Goal: Task Accomplishment & Management: Manage account settings

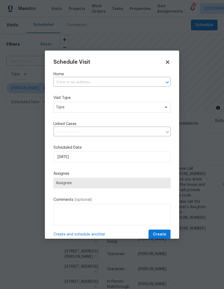
scroll to position [0, 43]
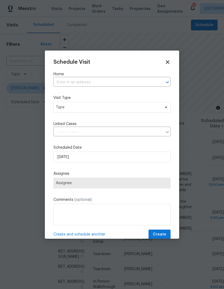
click at [141, 82] on input "text" at bounding box center [104, 82] width 102 height 8
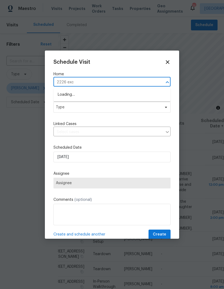
type input "2226 exch"
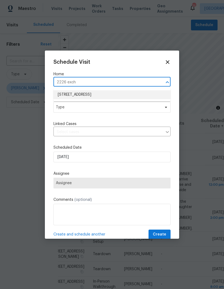
click at [69, 95] on li "2226 Exchange Pl SE, Conyers, GA 30013" at bounding box center [111, 94] width 117 height 9
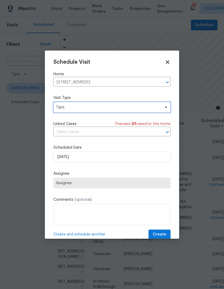
click at [70, 109] on span "Type" at bounding box center [108, 107] width 105 height 5
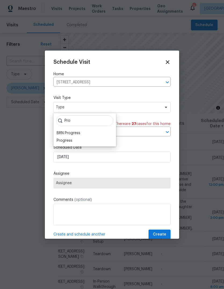
type input "Pro"
click at [63, 141] on div "Progress" at bounding box center [65, 140] width 16 height 5
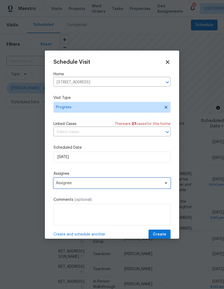
click at [66, 184] on span "Assignee" at bounding box center [108, 183] width 105 height 4
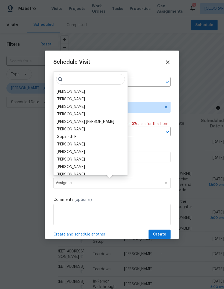
click at [64, 93] on div "[PERSON_NAME]" at bounding box center [71, 91] width 28 height 5
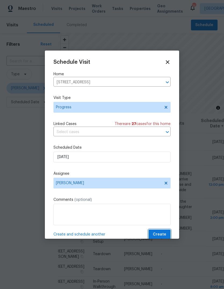
click at [167, 235] on button "Create" at bounding box center [160, 235] width 22 height 10
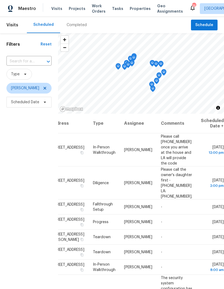
click at [0, 0] on icon at bounding box center [0, 0] width 0 height 0
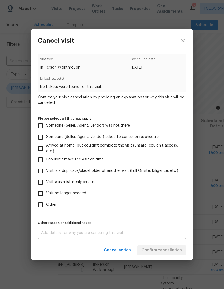
click at [43, 128] on input "Someone (Seller, Agent, Vendor) was not there" at bounding box center [40, 125] width 11 height 11
checkbox input "true"
click at [58, 235] on textarea at bounding box center [112, 233] width 142 height 4
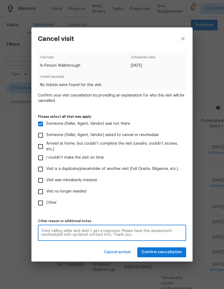
type textarea "Tried calling seller and didn’t get a response. Please have this assessment res…"
click at [168, 252] on span "Confirm cancellation" at bounding box center [162, 252] width 40 height 7
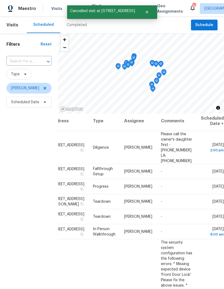
scroll to position [2, 43]
click at [0, 0] on icon at bounding box center [0, 0] width 0 height 0
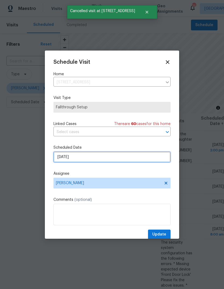
click at [157, 159] on input "10/15/2025" at bounding box center [111, 157] width 117 height 11
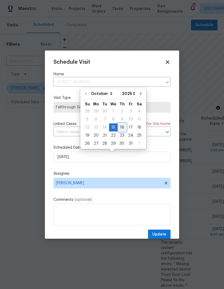
click at [123, 127] on div "16" at bounding box center [122, 128] width 9 height 8
type input "10/16/2025"
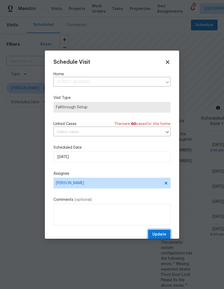
click at [166, 231] on button "Update" at bounding box center [159, 235] width 23 height 10
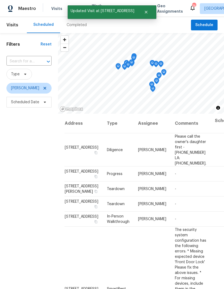
scroll to position [0, 0]
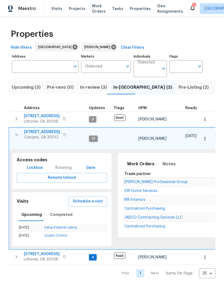
click at [14, 135] on icon "button" at bounding box center [16, 134] width 6 height 6
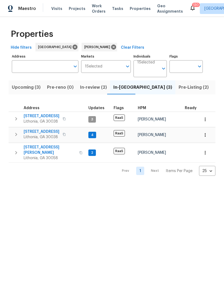
click at [215, 87] on span "Listed (14)" at bounding box center [226, 88] width 23 height 8
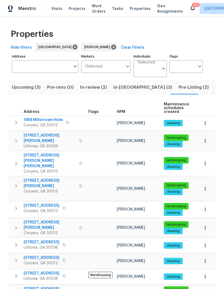
click at [34, 135] on span "2067 Wellborn Close" at bounding box center [50, 138] width 52 height 11
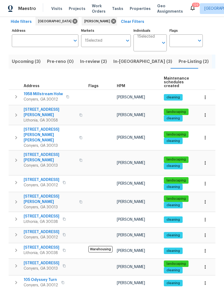
scroll to position [26, 0]
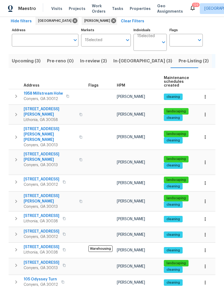
click at [29, 126] on span "3766 Windy Hill Dr SE" at bounding box center [50, 134] width 52 height 16
click at [48, 109] on span "2067 Wellborn Close" at bounding box center [50, 111] width 52 height 11
click at [50, 126] on span "3766 Windy Hill Dr SE" at bounding box center [50, 134] width 52 height 16
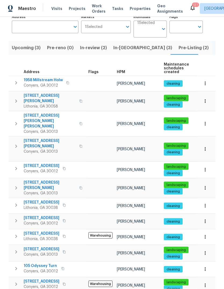
scroll to position [39, 0]
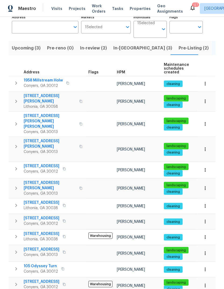
click at [127, 44] on span "In-reno (3)" at bounding box center [142, 48] width 59 height 8
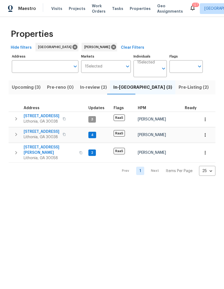
click at [179, 87] on span "Pre-Listing (2)" at bounding box center [194, 88] width 30 height 8
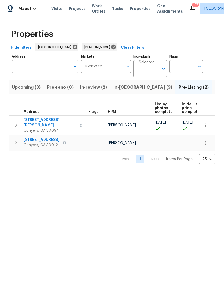
click at [50, 137] on span "2204 Evening Mist Ln" at bounding box center [42, 139] width 36 height 5
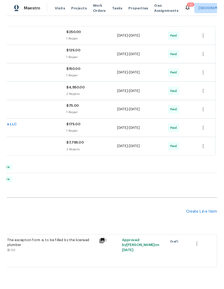
scroll to position [92, 80]
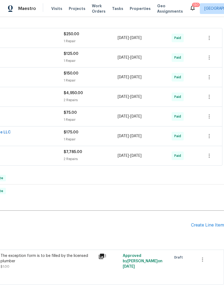
click at [208, 225] on div "Create Line Item" at bounding box center [207, 225] width 33 height 5
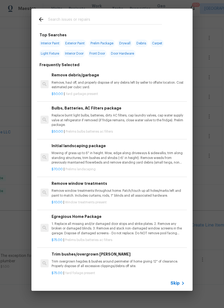
click at [102, 16] on input "text" at bounding box center [105, 20] width 114 height 8
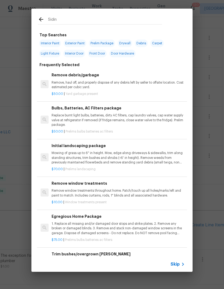
type input "Siding"
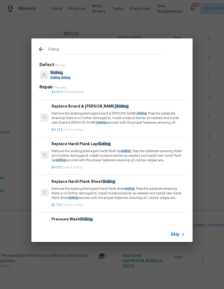
scroll to position [142, 1]
click at [115, 152] on p "Remove the existing/damaged Hardi Plank lap siding . Prep the substrate ensurin…" at bounding box center [117, 156] width 133 height 14
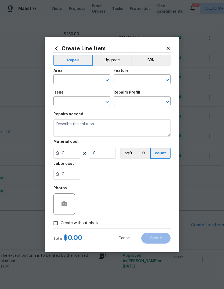
type input "Siding"
type input "Replace Hardi Plank Lap Siding $4.61"
type textarea "Remove the existing/damaged Hardi Plank lap siding. Prep the substrate ensuring…"
type input "4.61"
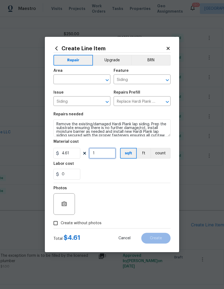
click at [109, 154] on input "1" at bounding box center [102, 153] width 27 height 11
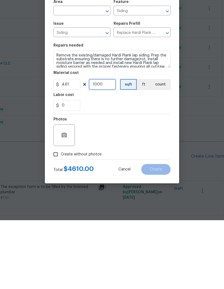
type input "1000"
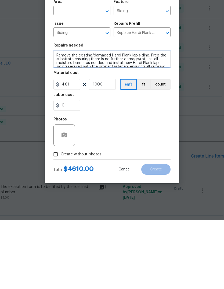
click at [57, 119] on textarea "Remove the existing/damaged Hardi Plank lap siding. Prep the substrate ensuring…" at bounding box center [111, 127] width 117 height 17
click at [153, 119] on textarea "Remove the existing/damaged Hardi Plank lap siding. Prep the substrate ensuring…" at bounding box center [111, 127] width 117 height 17
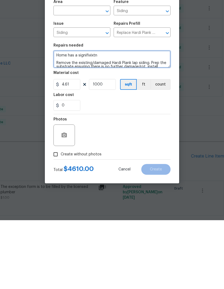
type textarea "Home has a signifivixtn Remove the existing/damaged Hardi Plank lap siding. Pre…"
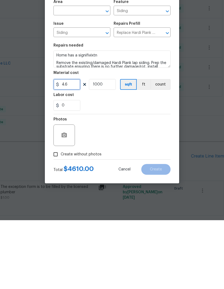
type input "4.61"
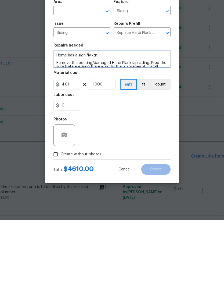
click at [135, 119] on textarea "Home has a signifivixtn Remove the existing/damaged Hardi Plank lap siding. Pre…" at bounding box center [111, 127] width 117 height 17
type textarea "Home has a significant Remove the existing/damaged Hardi Plank lap siding. Prep…"
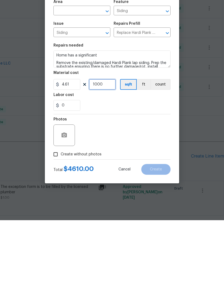
click at [110, 148] on input "1000" at bounding box center [102, 153] width 27 height 11
type input "936"
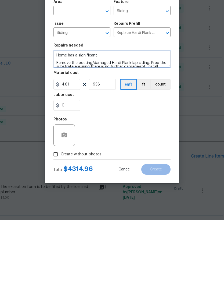
click at [150, 119] on textarea "Home has a significant Remove the existing/damaged Hardi Plank lap siding. Prep…" at bounding box center [111, 127] width 117 height 17
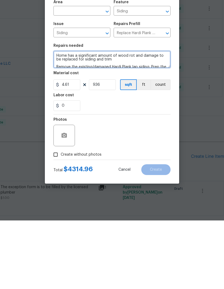
type textarea "Home has a significant amount of wood rot and damage to be replaced for siding …"
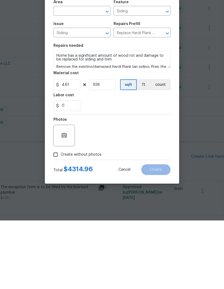
click at [84, 76] on input "text" at bounding box center [74, 80] width 42 height 8
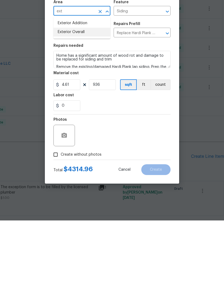
click at [84, 96] on li "Exterior Overall" at bounding box center [81, 100] width 57 height 9
type input "Exterior Overall"
click at [57, 218] on input "Create without photos" at bounding box center [56, 223] width 10 height 10
checkbox input "true"
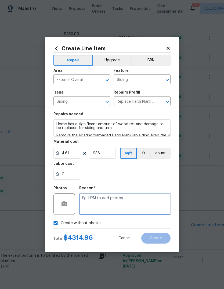
click at [145, 197] on textarea at bounding box center [124, 204] width 91 height 22
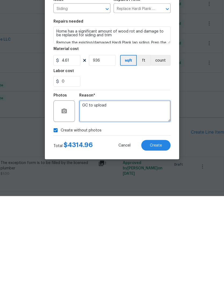
type textarea "GC to upload"
click at [163, 233] on button "Create" at bounding box center [155, 238] width 29 height 11
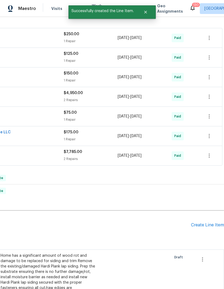
click at [209, 223] on div "Create Line Item" at bounding box center [207, 225] width 33 height 5
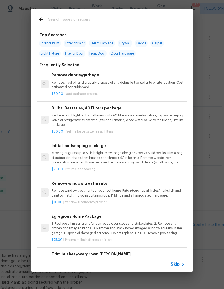
click at [127, 17] on input "text" at bounding box center [105, 20] width 114 height 8
click at [78, 44] on span "Exterior Paint" at bounding box center [75, 44] width 23 height 8
type input "Exterior Paint"
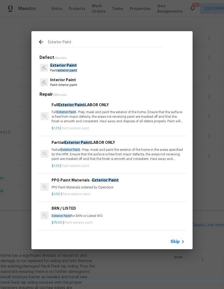
click at [71, 69] on span "exterior paint" at bounding box center [68, 70] width 20 height 3
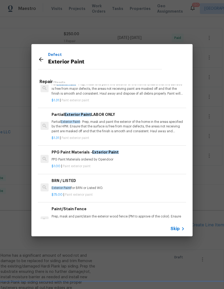
scroll to position [15, 0]
click at [127, 125] on p "Partial Exterior Paint - Prep, mask and paint the exterior of the home in the a…" at bounding box center [118, 127] width 133 height 14
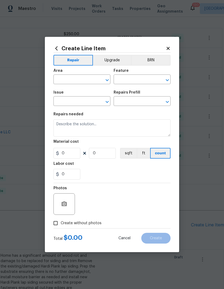
type input "Overall Paint"
type input "Exterior Paint"
type input "Partial Exterior Paint LABOR ONLY $1.31"
type textarea "Partial Exterior Paint - Prep, mask and paint the exterior of the home in the a…"
type input "1.31"
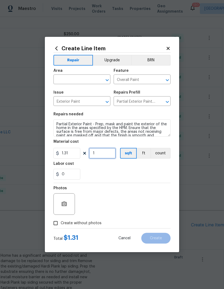
click at [111, 153] on input "1" at bounding box center [102, 153] width 27 height 11
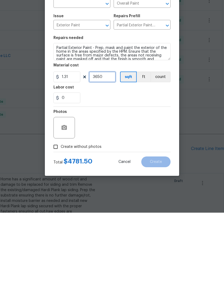
click at [167, 99] on icon "Open" at bounding box center [167, 102] width 6 height 6
type input "3650"
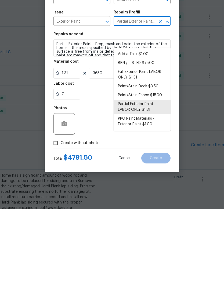
click at [155, 148] on li "Full Exterior Paint LABOR ONLY $1.31" at bounding box center [142, 155] width 57 height 15
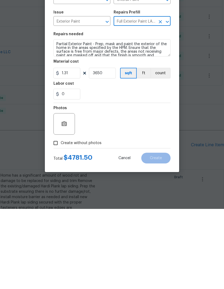
type input "Partial Exterior Paint LABOR ONLY $1.31"
type textarea "Full Exterior Paint - Prep, mask and paint the exterior of the home. Ensure tha…"
type input "Full Exterior Paint LABOR ONLY $1.31"
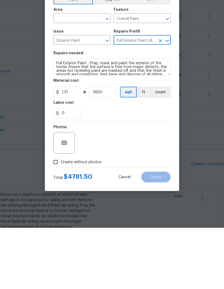
click at [58, 218] on input "Create without photos" at bounding box center [56, 223] width 10 height 10
checkbox input "true"
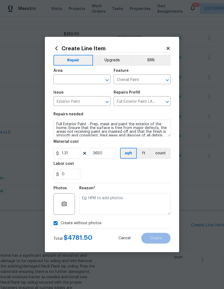
click at [147, 196] on textarea at bounding box center [124, 204] width 91 height 22
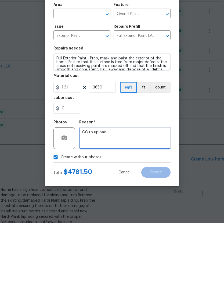
type textarea "GC to upload"
click at [92, 76] on input "text" at bounding box center [74, 80] width 42 height 8
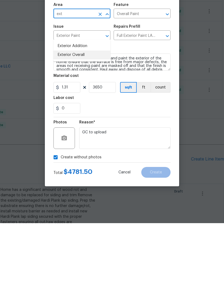
click at [86, 116] on li "Exterior Overall" at bounding box center [81, 120] width 57 height 9
type input "Exterior Overall"
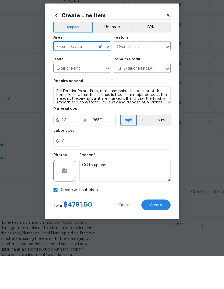
click at [119, 55] on button "Upgrade" at bounding box center [112, 60] width 38 height 11
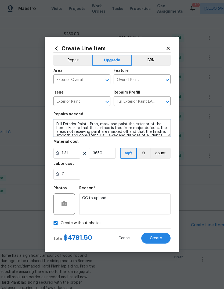
click at [56, 123] on textarea "Full Exterior Paint - Prep, mask and paint the exterior of the home. Ensure tha…" at bounding box center [111, 127] width 117 height 17
click at [148, 127] on textarea "Full Exterior Paint - Prep, mask and paint the exterior of the home. Ensure tha…" at bounding box center [111, 127] width 117 height 17
click at [157, 123] on textarea "Full Exterior Paint - Prep, mask and paint the exterior of the home. Ensure tha…" at bounding box center [111, 127] width 117 height 17
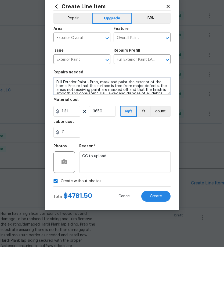
scroll to position [0, 0]
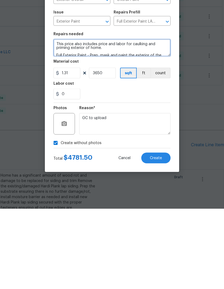
type textarea "This price also includes price and labor for caulking and priming exterior of h…"
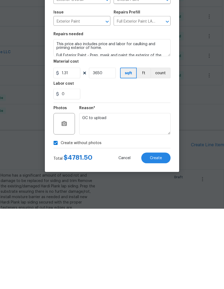
click at [165, 233] on button "Create" at bounding box center [155, 238] width 29 height 11
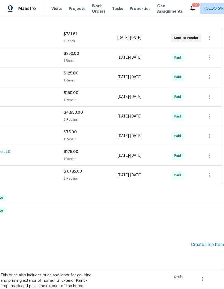
click at [206, 242] on div "Create Line Item" at bounding box center [207, 244] width 33 height 5
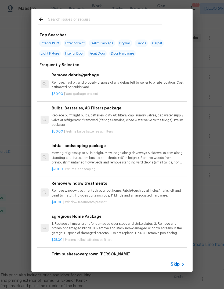
click at [144, 22] on input "text" at bounding box center [105, 20] width 114 height 8
type input "Pressure"
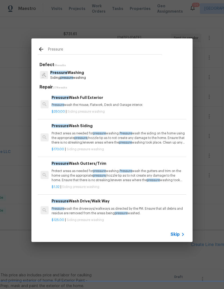
click at [94, 103] on p "Pressure wash the House, Flatwork, Deck and Garage interior." at bounding box center [118, 105] width 133 height 5
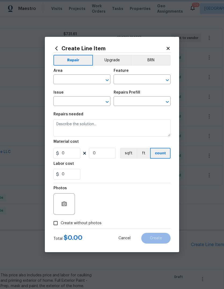
type input "Siding"
type input "Pressure Washing"
type input "Pressure Wash Full Exterior $350.00"
type textarea "Pressure wash the House, Flatwork, Deck and Garage interior."
type input "350"
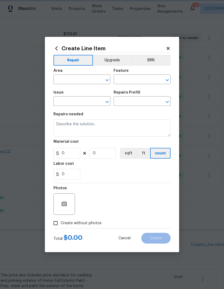
type input "1"
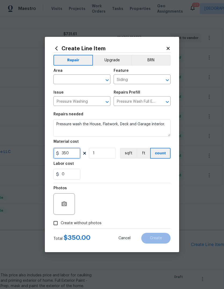
click at [74, 154] on input "350" at bounding box center [66, 153] width 27 height 11
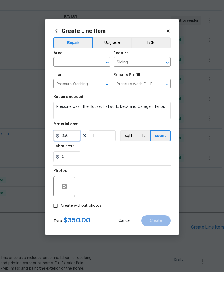
type input "350"
click at [92, 76] on input "text" at bounding box center [74, 80] width 42 height 8
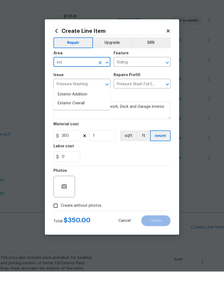
click at [82, 116] on li "Exterior Overall" at bounding box center [81, 120] width 57 height 9
type input "Exterior Overall"
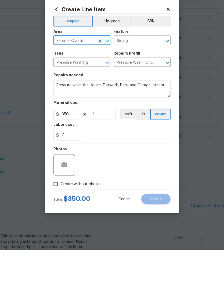
click at [95, 218] on label "Create without photos" at bounding box center [76, 223] width 51 height 10
click at [61, 218] on input "Create without photos" at bounding box center [56, 223] width 10 height 10
checkbox input "true"
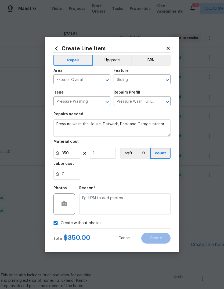
click at [169, 104] on icon "Open" at bounding box center [167, 102] width 6 height 6
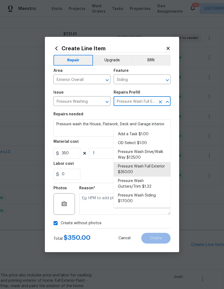
click at [128, 162] on li "Pressure Wash Full Exterior $350.00" at bounding box center [142, 169] width 57 height 15
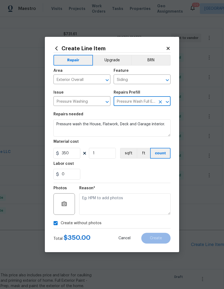
click at [170, 126] on textarea "Pressure wash the House, Flatwork, Deck and Garage interior." at bounding box center [111, 127] width 117 height 17
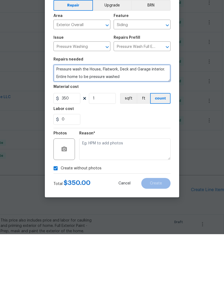
type textarea "Pressure wash the House, Flatwork, Deck and Garage interior. Entire home to be …"
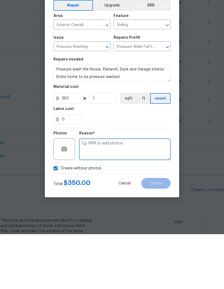
click at [152, 193] on textarea at bounding box center [124, 204] width 91 height 22
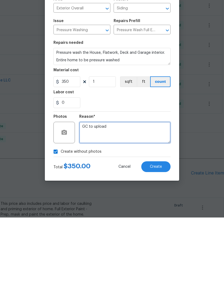
type textarea "GC to upload"
click at [164, 233] on button "Create" at bounding box center [155, 238] width 29 height 11
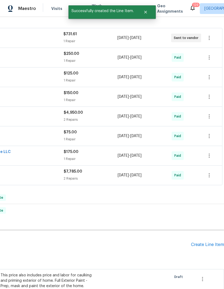
click at [210, 242] on div "Create Line Item" at bounding box center [207, 244] width 33 height 5
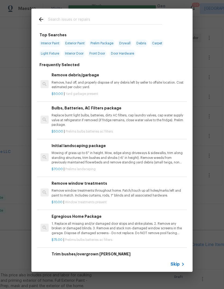
click at [145, 20] on input "text" at bounding box center [105, 20] width 114 height 8
type input "Gutt"
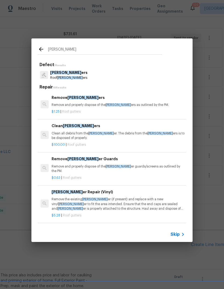
click at [94, 133] on span "gutt" at bounding box center [101, 133] width 26 height 3
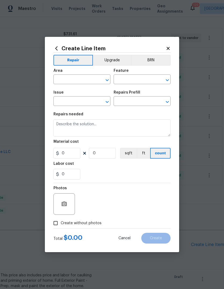
type input "Eaves and Trim"
type input "Gutters"
type textarea "Clean all debris from the gutter. The debris from the gutters is to be disposed…"
type input "1"
type input "Clean Gutters $100.00"
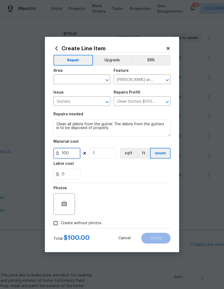
click at [78, 151] on input "100" at bounding box center [66, 153] width 27 height 11
click at [73, 155] on input "100" at bounding box center [66, 153] width 27 height 11
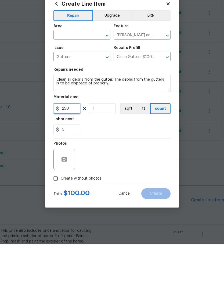
type input "250"
click at [92, 76] on input "text" at bounding box center [74, 80] width 42 height 8
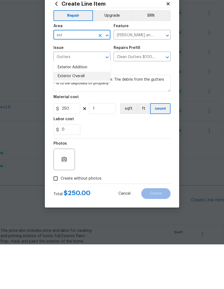
click at [80, 116] on li "Exterior Overall" at bounding box center [81, 120] width 57 height 9
type input "Exterior Overall"
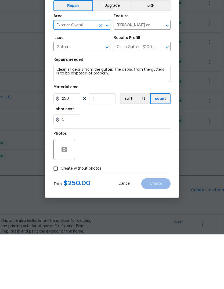
click at [56, 218] on input "Create without photos" at bounding box center [56, 223] width 10 height 10
checkbox input "true"
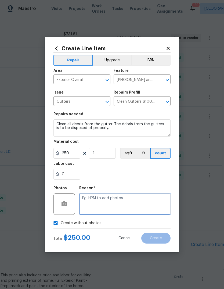
click at [141, 197] on textarea at bounding box center [124, 204] width 91 height 22
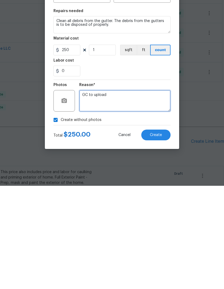
type textarea "GC to upload"
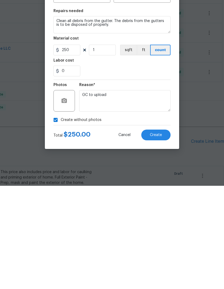
click at [163, 233] on button "Create" at bounding box center [155, 238] width 29 height 11
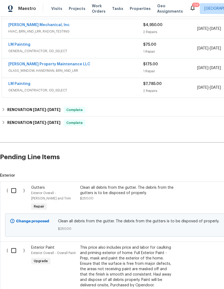
scroll to position [179, 0]
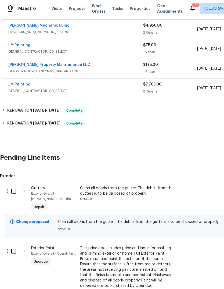
click at [16, 185] on input "checkbox" at bounding box center [15, 190] width 15 height 11
checkbox input "true"
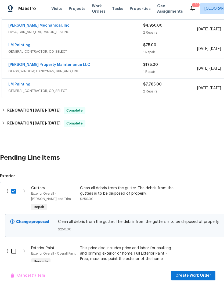
click at [15, 245] on input "checkbox" at bounding box center [15, 250] width 15 height 11
checkbox input "true"
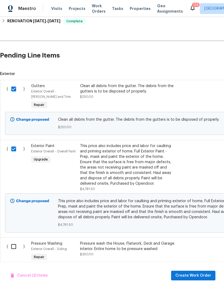
scroll to position [281, 0]
click at [12, 241] on input "checkbox" at bounding box center [15, 246] width 15 height 11
checkbox input "true"
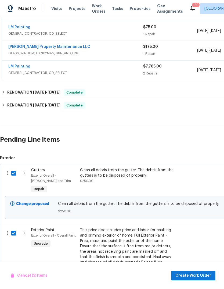
scroll to position [197, 0]
click at [15, 168] on input "checkbox" at bounding box center [15, 173] width 15 height 11
checkbox input "false"
click at [11, 228] on input "checkbox" at bounding box center [15, 233] width 15 height 11
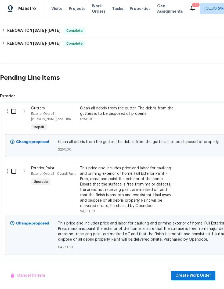
scroll to position [259, 0]
click at [13, 166] on input "checkbox" at bounding box center [15, 171] width 15 height 11
checkbox input "true"
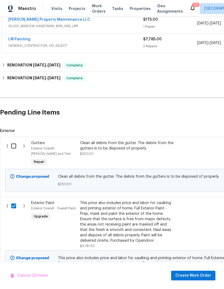
scroll to position [223, 0]
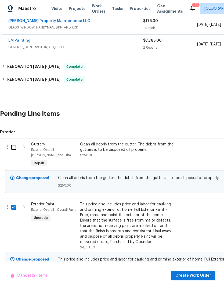
click at [13, 142] on input "checkbox" at bounding box center [15, 147] width 15 height 11
checkbox input "true"
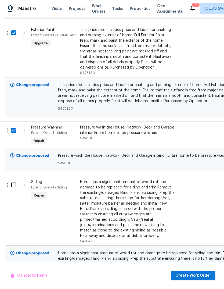
scroll to position [403, 1]
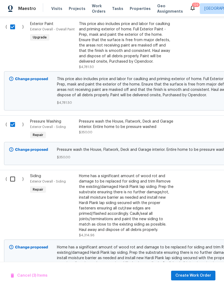
click at [14, 173] on input "checkbox" at bounding box center [14, 178] width 15 height 11
checkbox input "true"
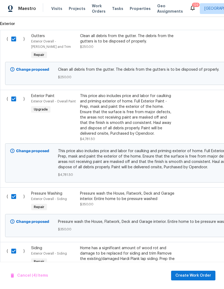
scroll to position [331, 0]
click at [207, 276] on span "Create Work Order" at bounding box center [194, 275] width 36 height 7
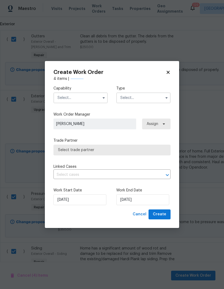
checkbox input "false"
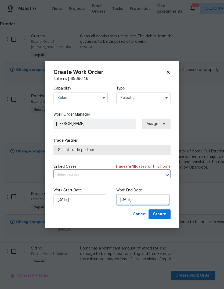
click at [158, 201] on input "[DATE]" at bounding box center [142, 199] width 53 height 11
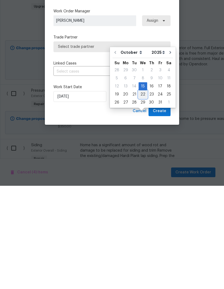
click at [143, 194] on div "22" at bounding box center [143, 198] width 9 height 8
type input "10/22/2025"
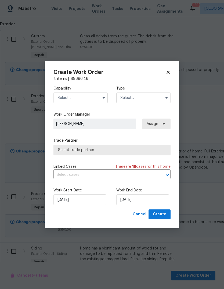
click at [98, 94] on input "text" at bounding box center [80, 97] width 54 height 11
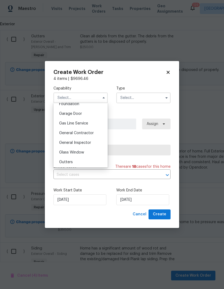
scroll to position [236, 0]
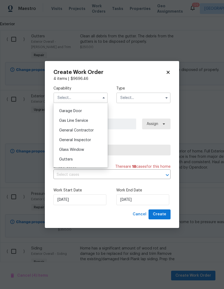
click at [94, 130] on div "General Contractor" at bounding box center [81, 131] width 52 height 10
type input "General Contractor"
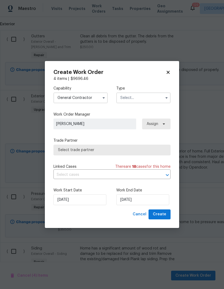
click at [152, 102] on input "text" at bounding box center [143, 97] width 54 height 11
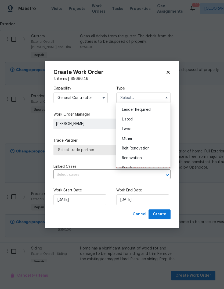
scroll to position [38, 0]
click at [141, 120] on div "Listed" at bounding box center [144, 119] width 52 height 10
type input "Listed"
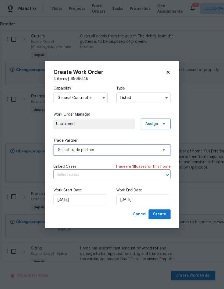
click at [155, 152] on span "Select trade partner" at bounding box center [108, 149] width 100 height 5
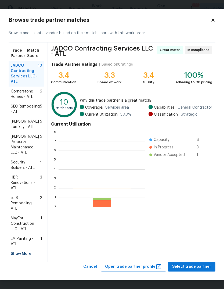
scroll to position [75, 87]
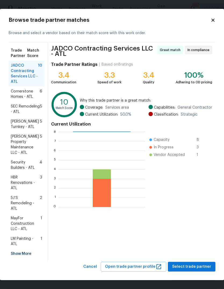
click at [14, 239] on span "LM Painting - ATL" at bounding box center [26, 241] width 30 height 11
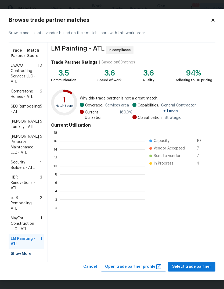
scroll to position [1, 1]
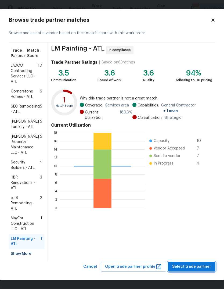
click at [198, 263] on span "Select trade partner" at bounding box center [191, 266] width 39 height 7
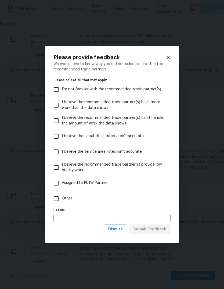
click at [56, 200] on input "Other" at bounding box center [56, 198] width 11 height 11
checkbox input "true"
click at [162, 230] on span "Submit Feedback" at bounding box center [150, 229] width 33 height 7
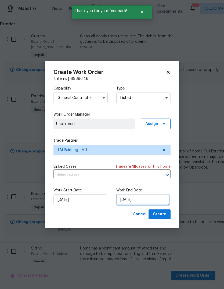
click at [156, 202] on input "10/22/2025" at bounding box center [142, 199] width 53 height 11
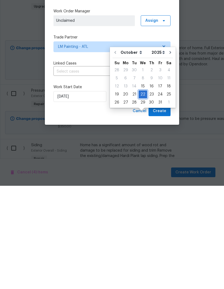
click at [142, 194] on div "22" at bounding box center [143, 198] width 9 height 8
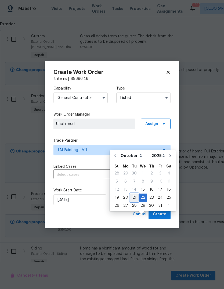
click at [135, 194] on div "21" at bounding box center [134, 198] width 9 height 8
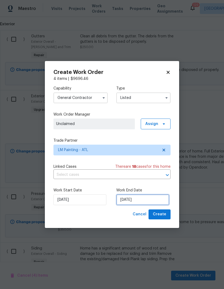
click at [156, 199] on input "10/21/2025" at bounding box center [142, 199] width 53 height 11
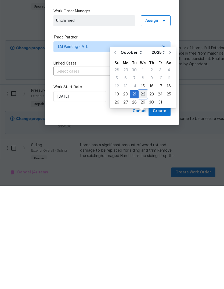
click at [143, 194] on div "22" at bounding box center [143, 198] width 9 height 8
type input "10/22/2025"
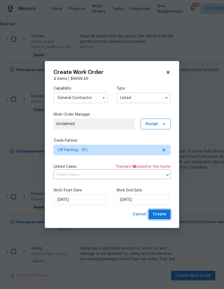
click at [164, 214] on span "Create" at bounding box center [159, 214] width 13 height 7
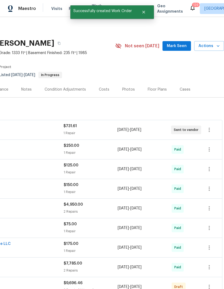
scroll to position [0, 80]
click at [211, 284] on icon "button" at bounding box center [209, 287] width 6 height 6
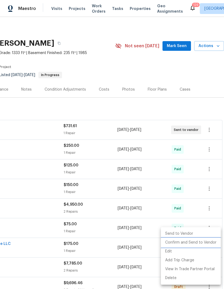
click at [196, 243] on li "Confirm and Send to Vendor" at bounding box center [191, 242] width 60 height 9
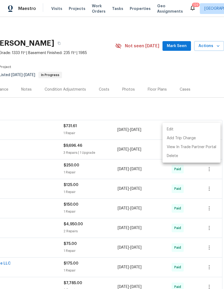
click at [201, 86] on div at bounding box center [112, 144] width 224 height 289
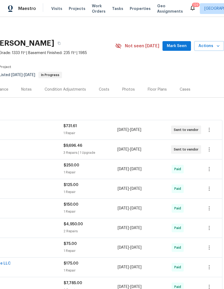
click at [178, 43] on span "Mark Seen" at bounding box center [177, 46] width 20 height 7
click at [24, 87] on div "Notes" at bounding box center [26, 89] width 10 height 5
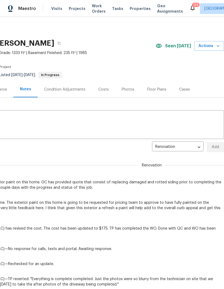
scroll to position [0, 80]
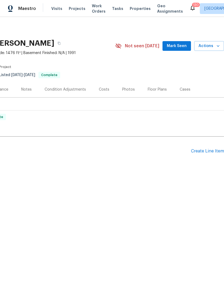
scroll to position [0, 80]
click at [210, 151] on div "Create Line Item" at bounding box center [207, 151] width 33 height 5
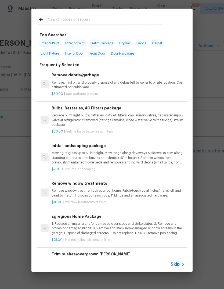
click at [99, 23] on input "text" at bounding box center [105, 20] width 114 height 8
type input "Countertops"
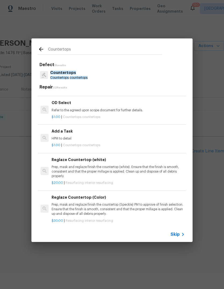
scroll to position [540, 0]
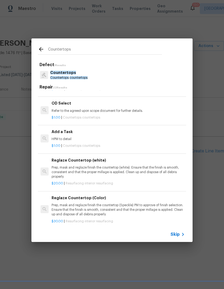
click at [60, 137] on p "HPM to detail" at bounding box center [118, 139] width 133 height 5
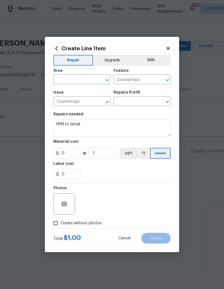
type input "Add a Task $1.00"
type input "1"
click at [91, 81] on input "text" at bounding box center [74, 80] width 42 height 8
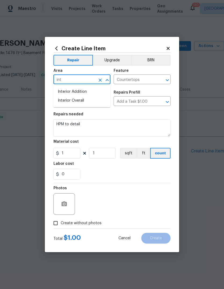
click at [65, 102] on li "Interior Overall" at bounding box center [81, 100] width 57 height 9
type input "Interior Overall"
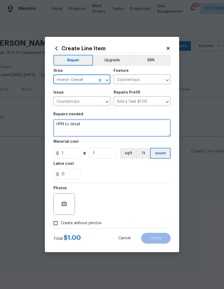
click at [161, 124] on textarea "HPM to detail" at bounding box center [111, 127] width 117 height 17
type textarea "H"
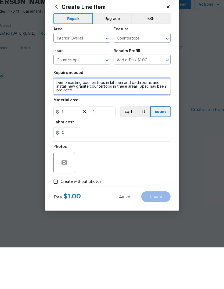
type textarea "Demo existing countertops in kitchen and bathrooms and install new granite coun…"
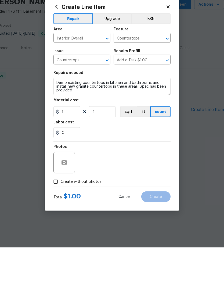
click at [116, 55] on button "Upgrade" at bounding box center [112, 60] width 38 height 11
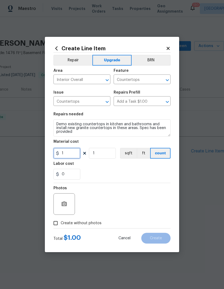
click at [75, 152] on input "1" at bounding box center [66, 153] width 27 height 11
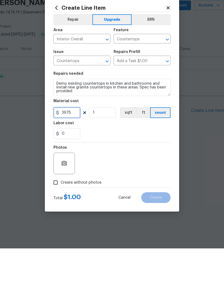
type input "3975"
click at [69, 198] on button "button" at bounding box center [64, 204] width 13 height 13
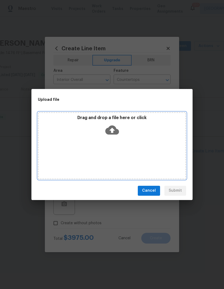
click at [122, 133] on div "Drag and drop a file here or click" at bounding box center [112, 126] width 147 height 23
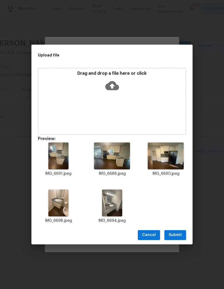
click at [179, 233] on span "Submit" at bounding box center [175, 235] width 13 height 7
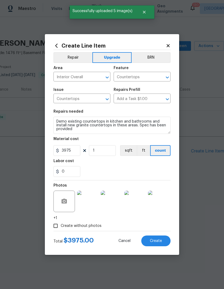
click at [162, 241] on span "Create" at bounding box center [156, 241] width 12 height 4
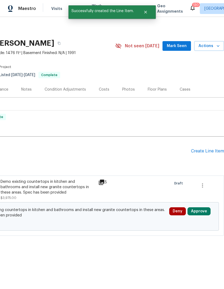
click at [212, 151] on div "Create Line Item" at bounding box center [207, 151] width 33 height 5
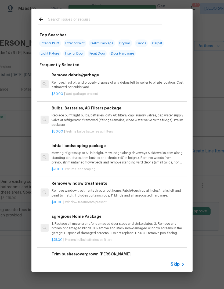
click at [109, 24] on input "text" at bounding box center [105, 20] width 114 height 8
type input "Light"
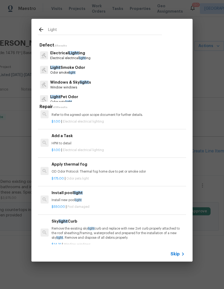
scroll to position [580, 0]
click at [69, 143] on p "HPM to detail" at bounding box center [118, 143] width 133 height 5
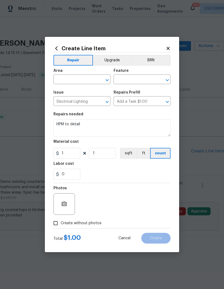
click at [87, 81] on input "text" at bounding box center [74, 80] width 42 height 8
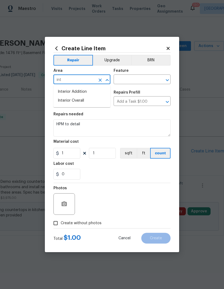
click at [84, 101] on li "Interior Overall" at bounding box center [81, 100] width 57 height 9
type input "Interior Overall"
click at [137, 81] on input "text" at bounding box center [135, 80] width 42 height 8
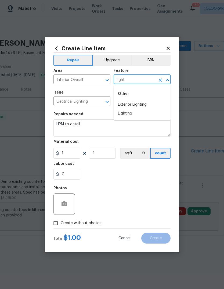
click at [131, 113] on li "Lighting" at bounding box center [142, 113] width 57 height 9
type input "Lighting"
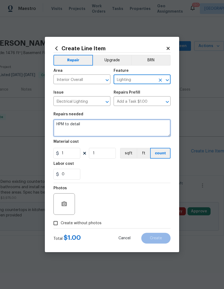
click at [122, 130] on textarea "HPM to detail" at bounding box center [111, 127] width 117 height 17
type textarea "H"
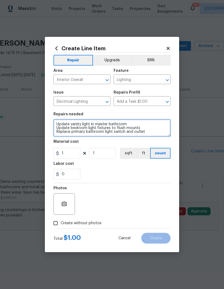
type textarea "Update vanity light in master bathroom Update bedroom light fixtures to flush m…"
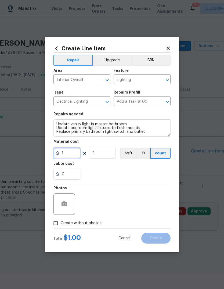
click at [75, 155] on input "1" at bounding box center [66, 153] width 27 height 11
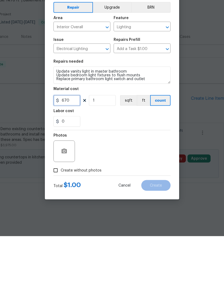
type input "670"
click at [63, 201] on icon "button" at bounding box center [64, 204] width 6 height 6
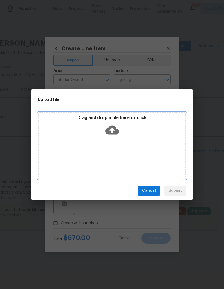
click at [119, 128] on div "Drag and drop a file here or click" at bounding box center [112, 126] width 147 height 23
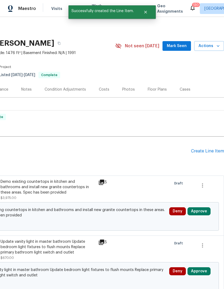
scroll to position [0, 80]
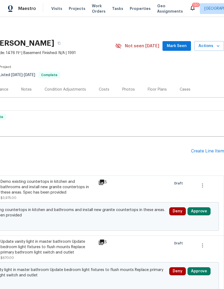
click at [210, 151] on div "Create Line Item" at bounding box center [207, 151] width 33 height 5
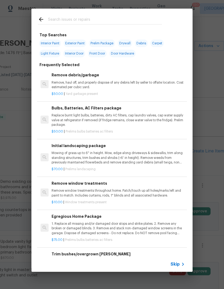
click at [124, 23] on input "text" at bounding box center [105, 20] width 114 height 8
type input "Deck"
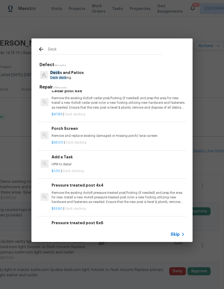
scroll to position [497, 0]
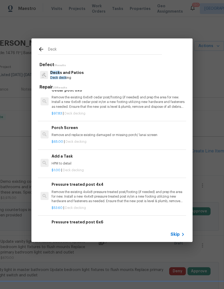
click at [58, 161] on p "HPM to detail" at bounding box center [118, 163] width 133 height 5
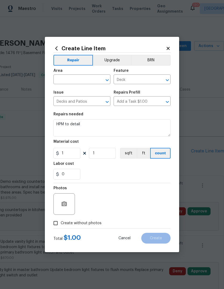
click at [88, 81] on input "text" at bounding box center [74, 80] width 42 height 8
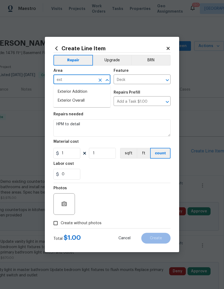
click at [79, 103] on li "Exterior Overall" at bounding box center [81, 100] width 57 height 9
type input "Exterior Overall"
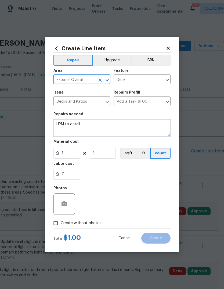
click at [101, 123] on textarea "HPM to detail" at bounding box center [111, 127] width 117 height 17
type textarea "H"
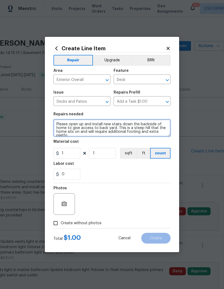
scroll to position [1, 0]
type textarea "Please open up and install new stairs down the backside of home to give access …"
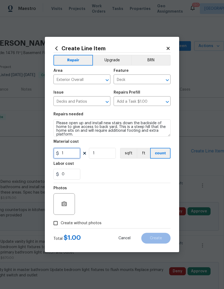
click at [76, 158] on input "1" at bounding box center [66, 153] width 27 height 11
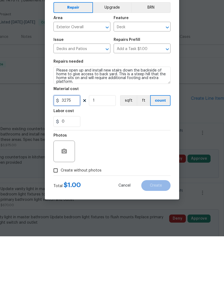
type input "3275"
click at [55, 218] on input "Create without photos" at bounding box center [56, 223] width 10 height 10
checkbox input "true"
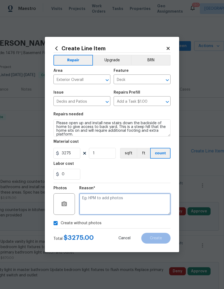
click at [144, 202] on textarea at bounding box center [124, 204] width 91 height 22
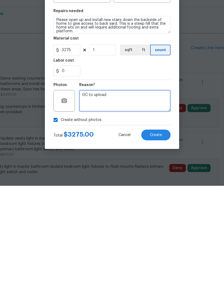
type textarea "GC to upload"
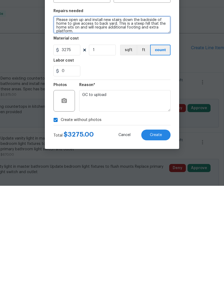
click at [138, 119] on textarea "Please open up and install new stairs down the backside of home to give access …" at bounding box center [111, 127] width 117 height 17
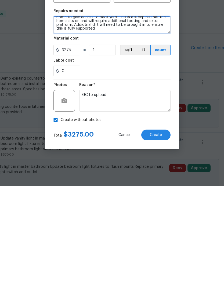
click at [84, 119] on textarea "Please open up and install new stairs down the backside of home to give access …" at bounding box center [111, 127] width 117 height 17
type textarea "Please open up and install new stairs down the backside of home to give access …"
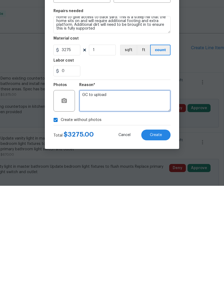
click at [149, 193] on textarea "GC to upload" at bounding box center [124, 204] width 91 height 22
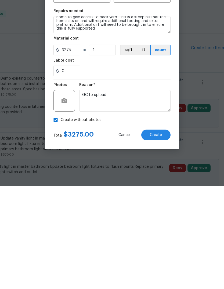
click at [162, 233] on button "Create" at bounding box center [155, 238] width 29 height 11
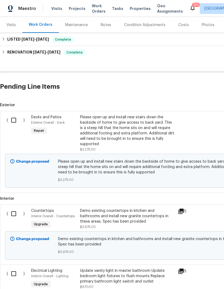
scroll to position [65, 0]
click at [15, 114] on input "checkbox" at bounding box center [15, 119] width 15 height 11
checkbox input "true"
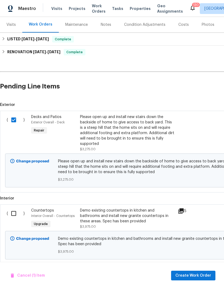
click at [10, 208] on input "checkbox" at bounding box center [15, 213] width 15 height 11
checkbox input "true"
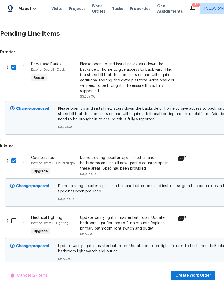
scroll to position [117, 0]
click at [12, 215] on input "checkbox" at bounding box center [15, 220] width 15 height 11
checkbox input "true"
click at [201, 274] on span "Create Work Order" at bounding box center [194, 275] width 36 height 7
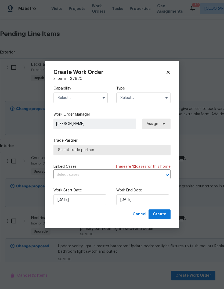
checkbox input "false"
click at [98, 93] on input "text" at bounding box center [80, 97] width 54 height 11
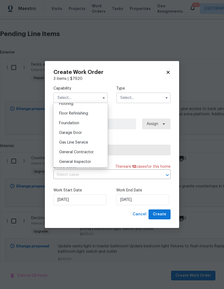
scroll to position [239, 0]
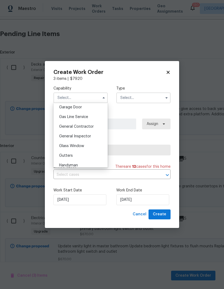
click at [90, 128] on div "General Contractor" at bounding box center [81, 127] width 52 height 10
type input "General Contractor"
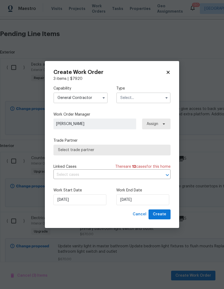
click at [158, 102] on input "text" at bounding box center [143, 97] width 54 height 11
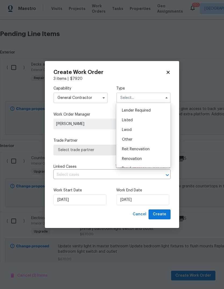
scroll to position [40, 0]
click at [145, 119] on div "Listed" at bounding box center [144, 118] width 52 height 10
type input "Listed"
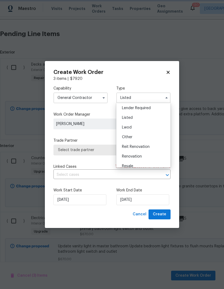
scroll to position [0, 0]
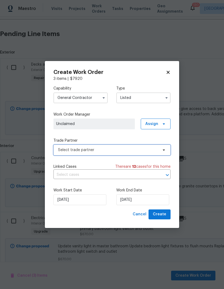
click at [151, 153] on span "Select trade partner" at bounding box center [111, 150] width 117 height 11
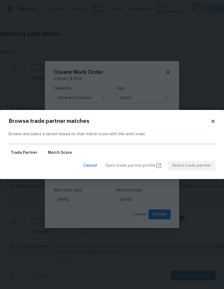
click at [158, 200] on body "Maestro Visits Projects Work Orders Tasks Properties Geo Assignments 130 Atlant…" at bounding box center [112, 144] width 224 height 289
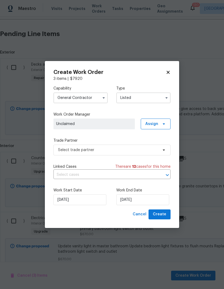
click at [170, 71] on icon at bounding box center [168, 72] width 5 height 5
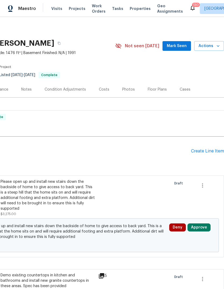
scroll to position [0, 80]
click at [210, 149] on div "Create Line Item" at bounding box center [207, 151] width 33 height 5
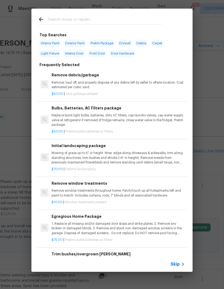
click at [116, 22] on input "text" at bounding box center [105, 20] width 114 height 8
type input "Count"
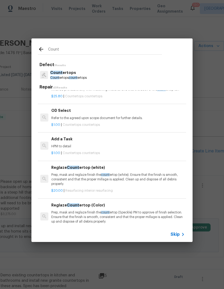
scroll to position [535, 0]
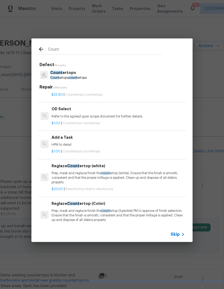
click at [70, 142] on p "HPM to detail" at bounding box center [118, 144] width 133 height 5
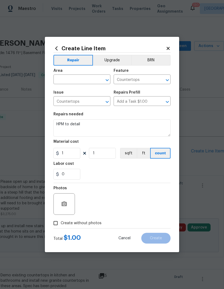
click at [88, 80] on input "text" at bounding box center [74, 80] width 42 height 8
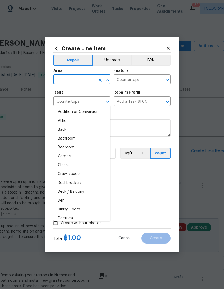
click at [112, 62] on button "Upgrade" at bounding box center [112, 60] width 38 height 11
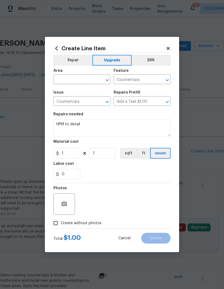
click at [85, 83] on input "text" at bounding box center [74, 80] width 42 height 8
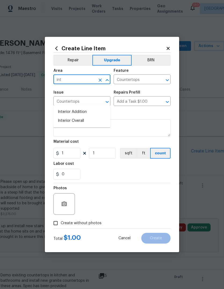
click at [81, 116] on li "Interior Overall" at bounding box center [81, 120] width 57 height 9
type input "Interior Overall"
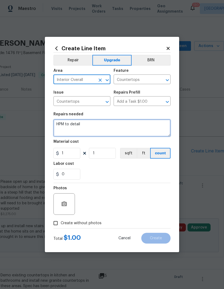
click at [125, 127] on textarea "HPM to detail" at bounding box center [111, 127] width 117 height 17
type textarea "H"
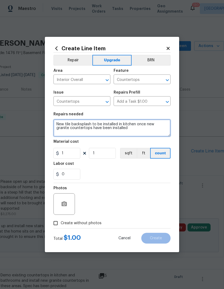
type textarea "New tile backsplash to be installed in kitchen once new granite countertops hav…"
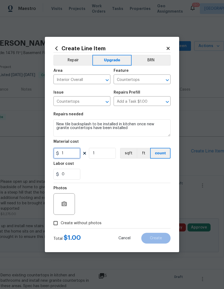
click at [73, 155] on input "1" at bounding box center [66, 153] width 27 height 11
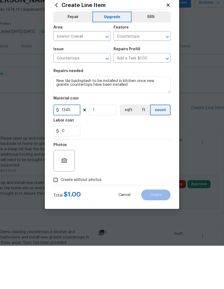
type input "1345"
click at [55, 218] on input "Create without photos" at bounding box center [56, 223] width 10 height 10
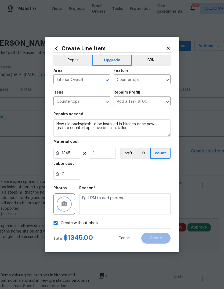
click at [62, 206] on icon "button" at bounding box center [64, 203] width 5 height 5
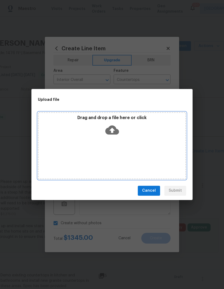
click at [124, 133] on div "Drag and drop a file here or click" at bounding box center [112, 126] width 147 height 23
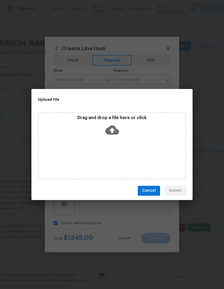
click at [153, 191] on span "Cancel" at bounding box center [149, 190] width 14 height 7
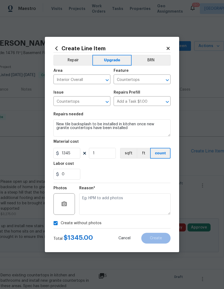
click at [58, 224] on input "Create without photos" at bounding box center [56, 223] width 10 height 10
checkbox input "false"
click at [58, 204] on button "button" at bounding box center [64, 204] width 13 height 13
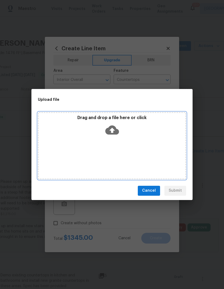
click at [125, 137] on div "Drag and drop a file here or click" at bounding box center [112, 126] width 147 height 23
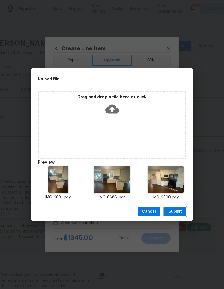
click at [180, 211] on span "Submit" at bounding box center [175, 211] width 13 height 7
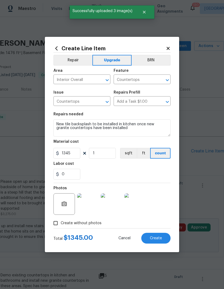
click at [161, 238] on span "Create" at bounding box center [156, 238] width 12 height 4
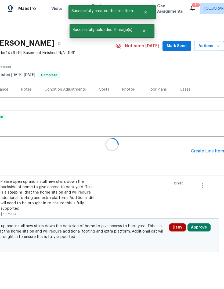
scroll to position [13, 0]
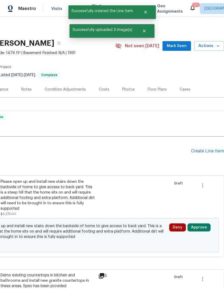
click at [213, 149] on div "Create Line Item" at bounding box center [207, 151] width 33 height 5
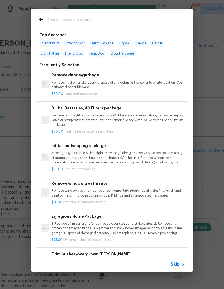
click at [123, 21] on input "text" at bounding box center [105, 20] width 114 height 8
type input "Drywall"
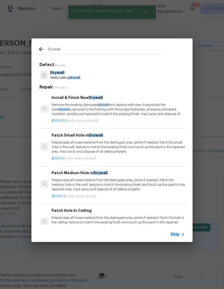
click at [99, 107] on p "Remove the existing damaged drywall and replace with new. Ensure that the new d…" at bounding box center [118, 110] width 133 height 14
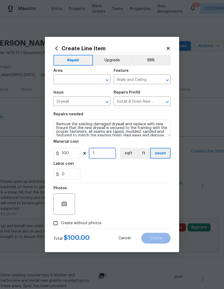
click at [107, 152] on input "1" at bounding box center [102, 153] width 27 height 11
type input "0"
click at [79, 153] on input "100" at bounding box center [66, 153] width 27 height 11
type input "350"
click at [113, 156] on input "0" at bounding box center [102, 153] width 27 height 11
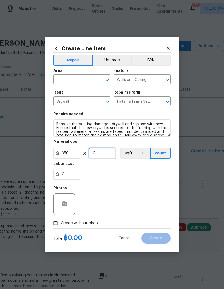
type input "1"
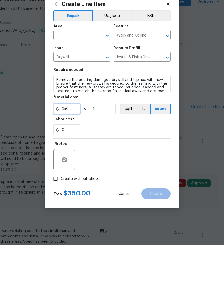
click at [77, 148] on input "350" at bounding box center [66, 153] width 27 height 11
type input "450"
click at [63, 201] on icon "button" at bounding box center [64, 203] width 5 height 5
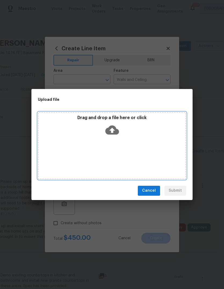
click at [117, 123] on icon at bounding box center [112, 130] width 14 height 14
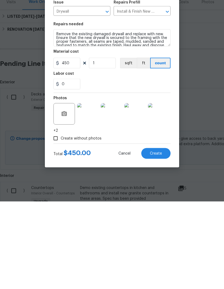
scroll to position [0, 80]
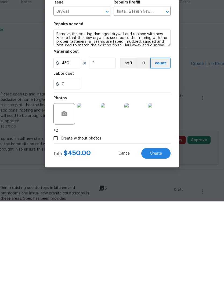
click at [167, 235] on button "Create" at bounding box center [155, 240] width 29 height 11
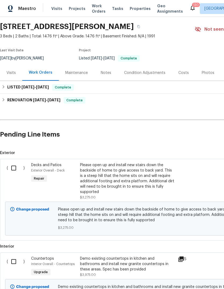
scroll to position [17, 0]
click at [13, 162] on input "checkbox" at bounding box center [15, 167] width 15 height 11
checkbox input "true"
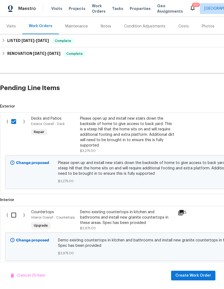
scroll to position [63, 0]
click at [12, 209] on input "checkbox" at bounding box center [15, 214] width 15 height 11
checkbox input "true"
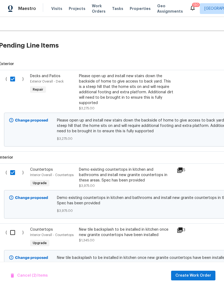
scroll to position [106, 1]
click at [13, 227] on input "checkbox" at bounding box center [14, 232] width 15 height 11
checkbox input "true"
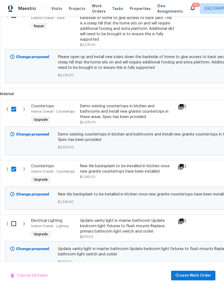
scroll to position [171, 0]
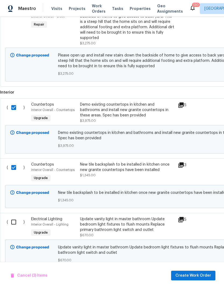
click at [15, 216] on input "checkbox" at bounding box center [15, 221] width 15 height 11
checkbox input "true"
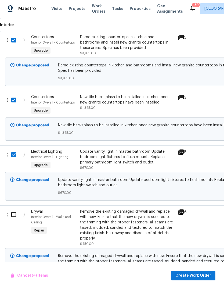
scroll to position [238, 0]
click at [14, 209] on input "checkbox" at bounding box center [15, 214] width 15 height 11
checkbox input "true"
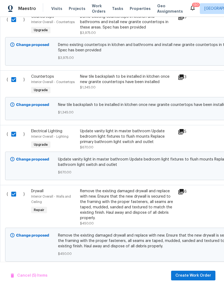
scroll to position [256, 0]
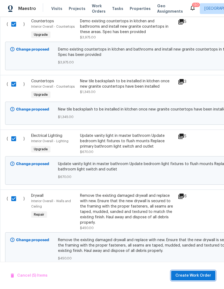
click at [202, 274] on span "Create Work Order" at bounding box center [194, 275] width 36 height 7
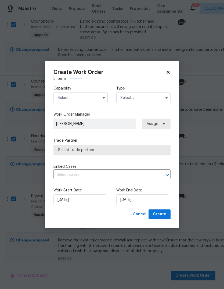
checkbox input "false"
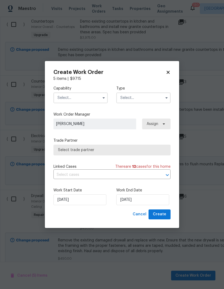
click at [94, 99] on input "text" at bounding box center [80, 97] width 54 height 11
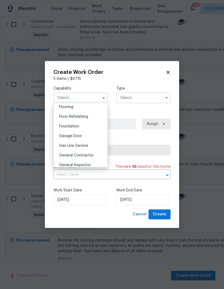
scroll to position [210, 0]
click at [87, 156] on span "General Contractor" at bounding box center [76, 156] width 35 height 4
type input "General Contractor"
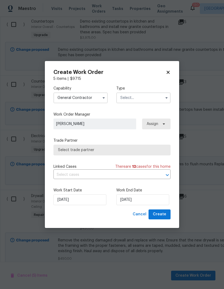
click at [153, 95] on input "text" at bounding box center [143, 97] width 54 height 11
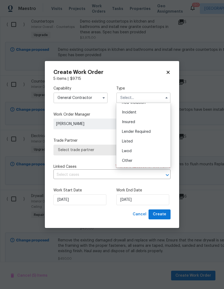
scroll to position [23, 0]
click at [144, 135] on div "Listed" at bounding box center [144, 135] width 52 height 10
type input "Listed"
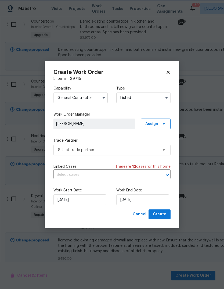
scroll to position [0, 0]
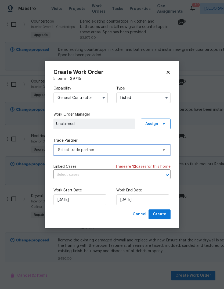
click at [136, 148] on span "Select trade partner" at bounding box center [108, 149] width 100 height 5
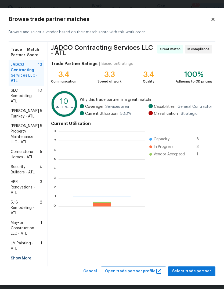
scroll to position [75, 87]
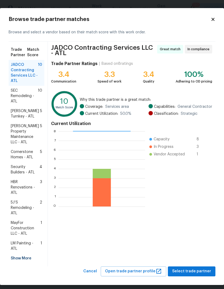
click at [16, 241] on span "LM Painting - ATL" at bounding box center [26, 246] width 30 height 11
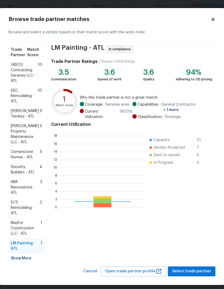
scroll to position [75, 85]
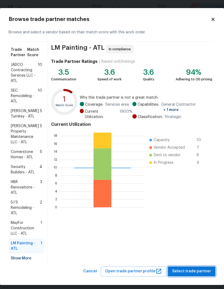
click at [202, 268] on span "Select trade partner" at bounding box center [191, 271] width 39 height 7
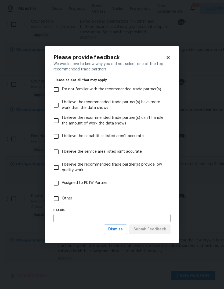
click at [54, 199] on input "Other" at bounding box center [56, 198] width 11 height 11
checkbox input "true"
click at [166, 228] on span "Submit Feedback" at bounding box center [150, 229] width 33 height 7
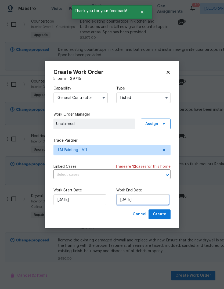
click at [159, 201] on input "[DATE]" at bounding box center [142, 199] width 53 height 11
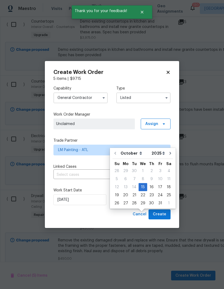
scroll to position [17, 0]
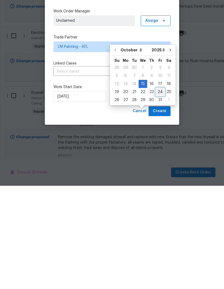
click at [160, 191] on div "24" at bounding box center [160, 195] width 9 height 8
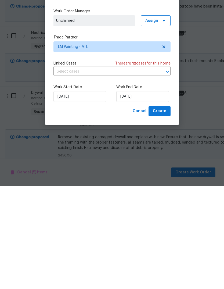
scroll to position [20, 0]
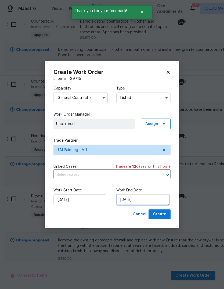
click at [157, 201] on input "[DATE]" at bounding box center [142, 199] width 53 height 11
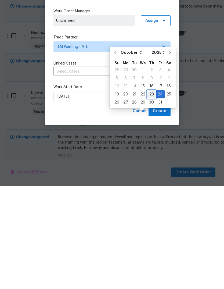
click at [152, 194] on div "23" at bounding box center [151, 198] width 9 height 8
type input "[DATE]"
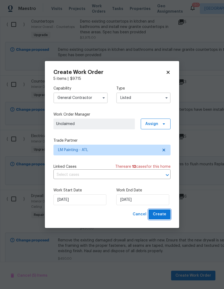
click at [166, 213] on span "Create" at bounding box center [159, 214] width 13 height 7
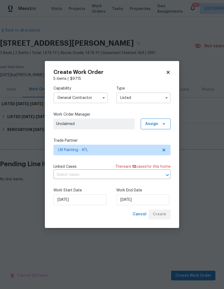
scroll to position [0, 0]
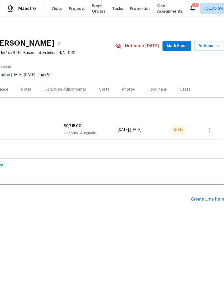
scroll to position [0, 80]
click at [210, 131] on icon "button" at bounding box center [209, 130] width 1 height 4
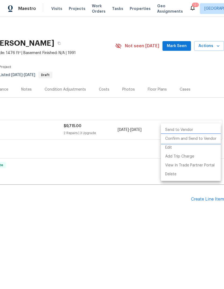
click at [198, 138] on li "Confirm and Send to Vendor" at bounding box center [191, 138] width 60 height 9
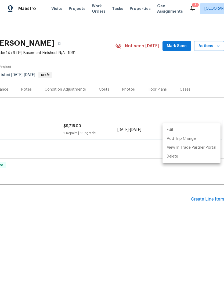
click at [186, 30] on div at bounding box center [112, 144] width 224 height 289
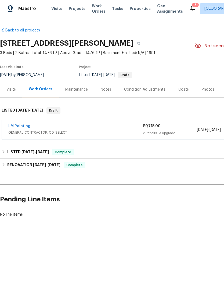
scroll to position [0, 0]
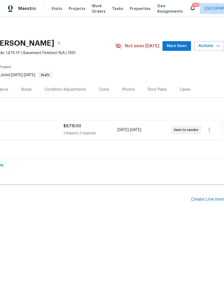
click at [179, 48] on span "Mark Seen" at bounding box center [177, 46] width 20 height 7
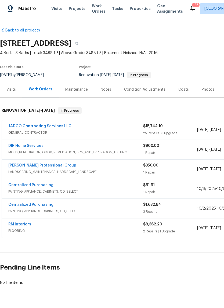
click at [58, 126] on link "JADCO Contracting Services LLC" at bounding box center [39, 126] width 63 height 4
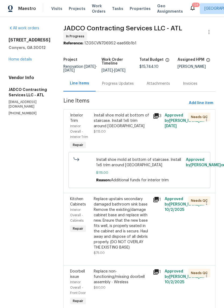
click at [136, 124] on div "Install shoe mold at bottom of staircase. Install 1x6 trim around [GEOGRAPHIC_D…" at bounding box center [122, 121] width 56 height 16
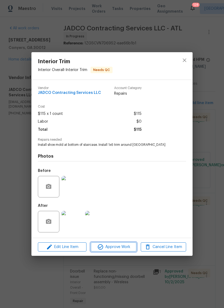
click at [129, 248] on span "Approve Work" at bounding box center [113, 247] width 42 height 7
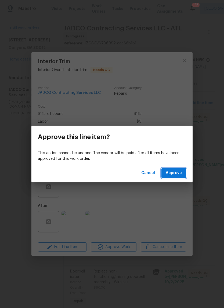
click at [174, 177] on button "Approve" at bounding box center [174, 173] width 25 height 10
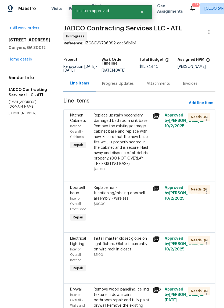
click at [132, 137] on div "Replace upstairs secondary damaged bathroom sink base Remove the existing/damag…" at bounding box center [122, 140] width 56 height 54
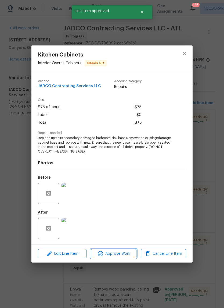
click at [124, 253] on span "Approve Work" at bounding box center [113, 253] width 42 height 7
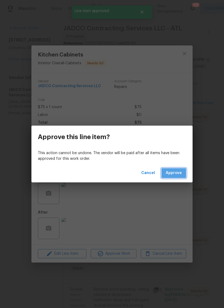
click at [177, 173] on span "Approve" at bounding box center [174, 173] width 16 height 7
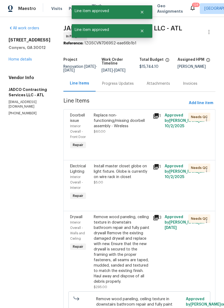
click at [138, 134] on div "Replace non-functioning/missing doorbell assembly - Wireless $60.00" at bounding box center [122, 124] width 56 height 22
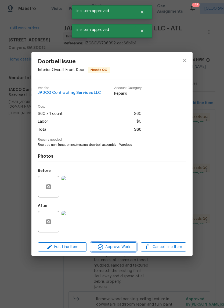
click at [132, 248] on span "Approve Work" at bounding box center [113, 247] width 42 height 7
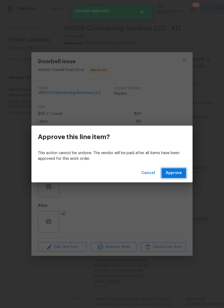
click at [174, 176] on span "Approve" at bounding box center [174, 173] width 16 height 7
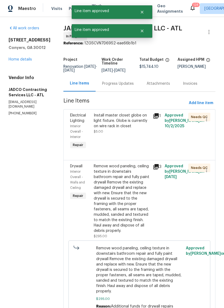
click at [131, 129] on div "Install master closet globe on light fixture. Globe is currently on wire rack i…" at bounding box center [122, 121] width 56 height 16
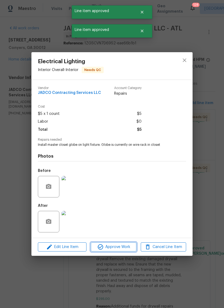
click at [125, 248] on span "Approve Work" at bounding box center [113, 247] width 42 height 7
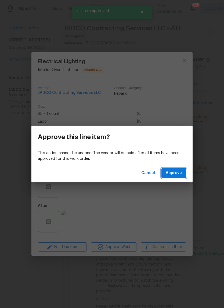
click at [176, 174] on span "Approve" at bounding box center [174, 173] width 16 height 7
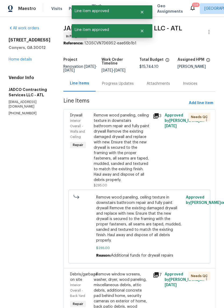
click at [130, 131] on div "Remove wood paneling, ceiling texture in downstairs bathroom repair and fully p…" at bounding box center [122, 148] width 56 height 70
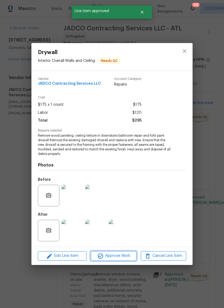
click at [130, 254] on span "Approve Work" at bounding box center [113, 255] width 42 height 7
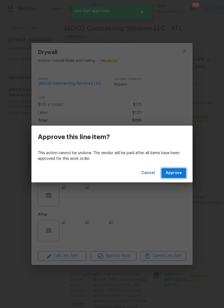
click at [177, 170] on span "Approve" at bounding box center [174, 173] width 16 height 7
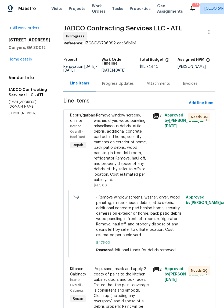
click at [138, 151] on div "- Remove window screens, washer, dryer, wood paneling, miscellaneous debris, at…" at bounding box center [122, 148] width 56 height 70
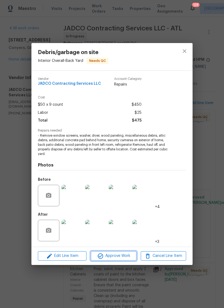
click at [125, 256] on span "Approve Work" at bounding box center [113, 255] width 42 height 7
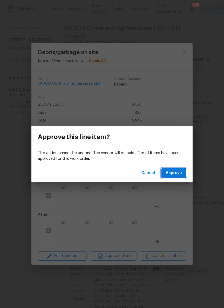
click at [178, 173] on span "Approve" at bounding box center [174, 173] width 16 height 7
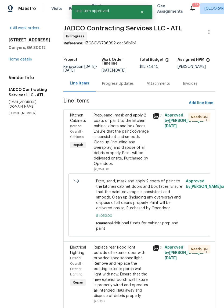
click at [140, 161] on div "Prep, sand, mask and apply 2 coats of paint to the kitchen cabinet doors and bo…" at bounding box center [122, 140] width 56 height 54
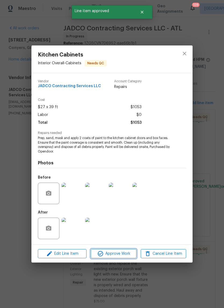
click at [127, 255] on span "Approve Work" at bounding box center [113, 253] width 42 height 7
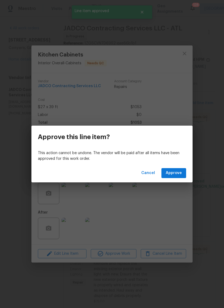
click at [178, 174] on span "Approve" at bounding box center [174, 173] width 16 height 7
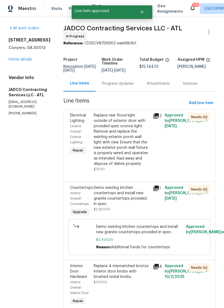
click at [134, 156] on div "Replace rear flood light outside of exterior door with provided spec sconce lig…" at bounding box center [122, 140] width 56 height 54
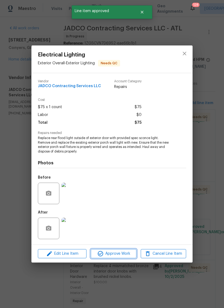
click at [126, 255] on span "Approve Work" at bounding box center [113, 253] width 42 height 7
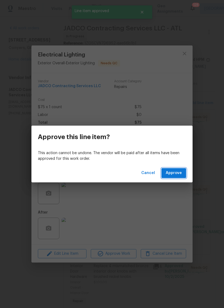
click at [174, 172] on span "Approve" at bounding box center [174, 173] width 16 height 7
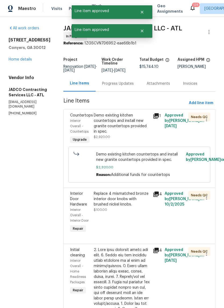
click at [140, 146] on div "Demo existing kitchen countertops and install new granite countertops provided …" at bounding box center [121, 128] width 59 height 35
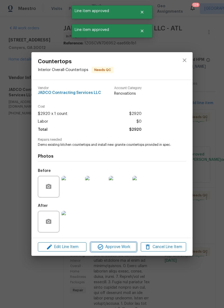
click at [129, 250] on span "Approve Work" at bounding box center [113, 247] width 42 height 7
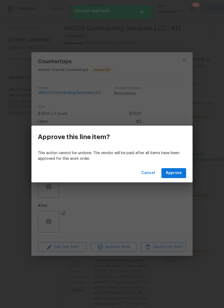
click at [175, 175] on span "Approve" at bounding box center [174, 173] width 16 height 7
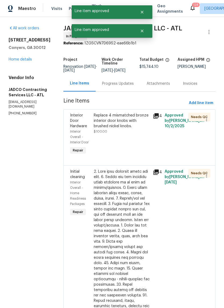
click at [135, 134] on div "Replace 4 mismatched bronze interior door knobs with brushed nickel knobs. $100…" at bounding box center [122, 124] width 56 height 22
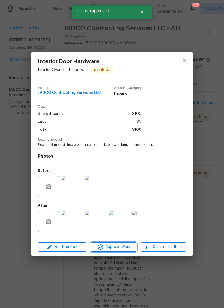
click at [129, 249] on span "Approve Work" at bounding box center [113, 247] width 42 height 7
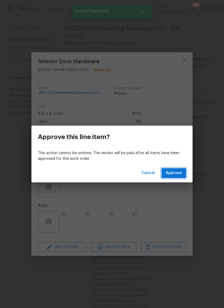
click at [179, 173] on span "Approve" at bounding box center [174, 173] width 16 height 7
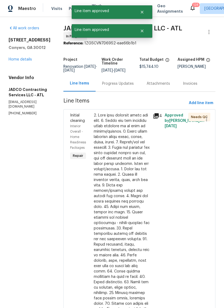
click at [130, 141] on div at bounding box center [122, 242] width 56 height 258
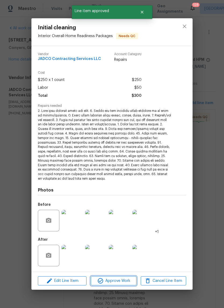
click at [129, 278] on span "Approve Work" at bounding box center [113, 280] width 42 height 7
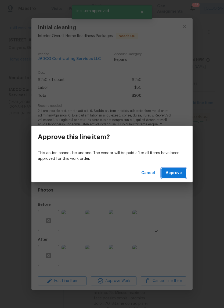
click at [178, 173] on span "Approve" at bounding box center [174, 173] width 16 height 7
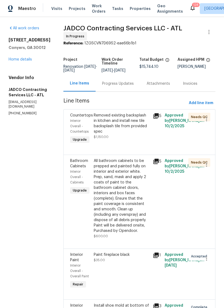
click at [133, 130] on div "Removed existing backsplash in kitchen and install new tile backsplash tile fro…" at bounding box center [122, 124] width 56 height 22
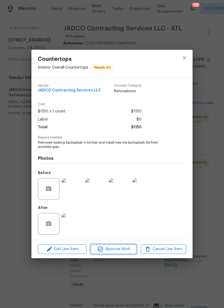
click at [128, 250] on span "Approve Work" at bounding box center [113, 249] width 42 height 7
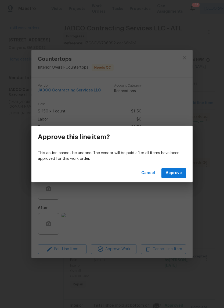
click at [178, 181] on div "Cancel Approve" at bounding box center [111, 173] width 161 height 19
click at [178, 176] on span "Approve" at bounding box center [174, 173] width 16 height 7
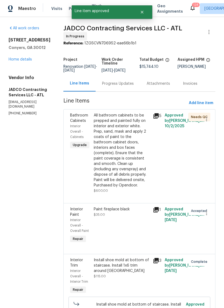
click at [130, 145] on div "All bathroom cabinets to be prepped and painted fully on interior and exterior …" at bounding box center [122, 150] width 56 height 75
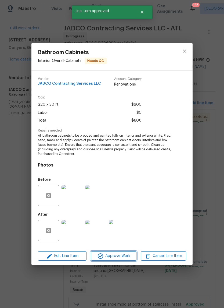
click at [130, 257] on span "Approve Work" at bounding box center [113, 255] width 42 height 7
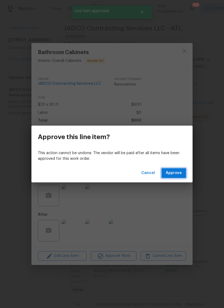
click at [177, 175] on span "Approve" at bounding box center [174, 173] width 16 height 7
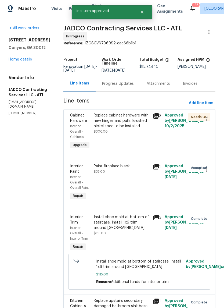
click at [134, 129] on div "Replace cabinet hardware with new hinges and pulls. Brushed nickel spec to be i…" at bounding box center [122, 121] width 56 height 16
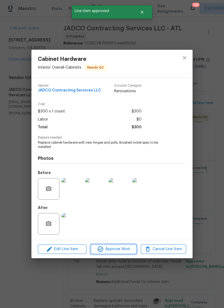
click at [128, 249] on span "Approve Work" at bounding box center [113, 249] width 42 height 7
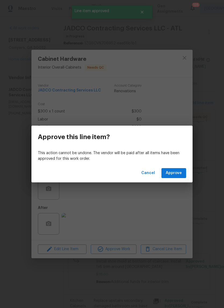
click at [179, 175] on span "Approve" at bounding box center [174, 173] width 16 height 7
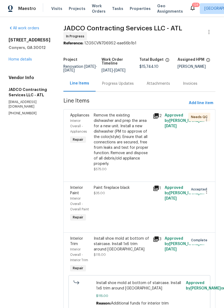
click at [130, 145] on div "Remove the existing dishwasher and prep the area for a new unit. Install a new …" at bounding box center [122, 140] width 56 height 54
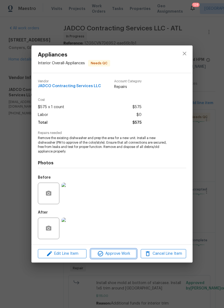
click at [125, 253] on span "Approve Work" at bounding box center [113, 253] width 42 height 7
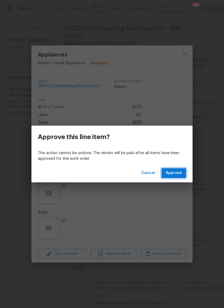
click at [178, 177] on button "Approve" at bounding box center [174, 173] width 25 height 10
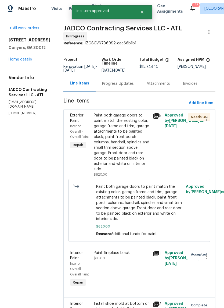
click at [134, 144] on div "Paint both garage doors to paint match the existing color, garage frame and tri…" at bounding box center [122, 142] width 56 height 59
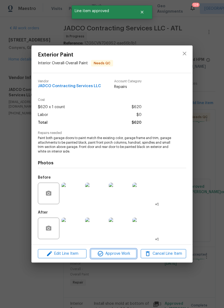
click at [125, 254] on span "Approve Work" at bounding box center [113, 253] width 42 height 7
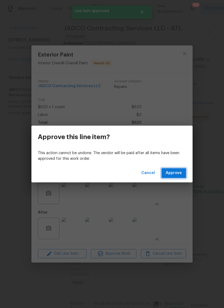
click at [180, 176] on span "Approve" at bounding box center [174, 173] width 16 height 7
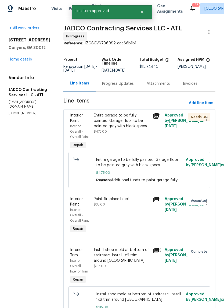
click at [131, 129] on div "Entire garage to be fully painted. Garage floor to be painted grey with black s…" at bounding box center [122, 121] width 56 height 16
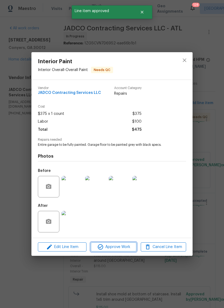
click at [125, 249] on span "Approve Work" at bounding box center [113, 247] width 42 height 7
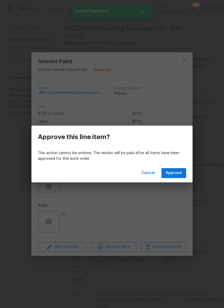
click at [177, 176] on span "Approve" at bounding box center [174, 173] width 16 height 7
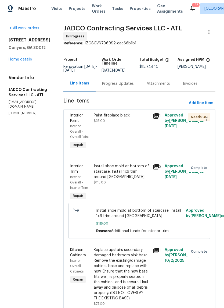
click at [136, 123] on div "Paint fireplace black $35.00" at bounding box center [122, 118] width 56 height 11
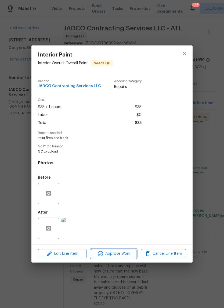
click at [126, 254] on span "Approve Work" at bounding box center [113, 253] width 42 height 7
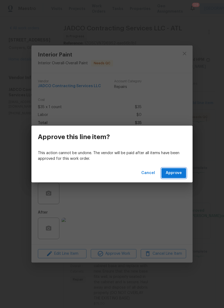
click at [179, 174] on span "Approve" at bounding box center [174, 173] width 16 height 7
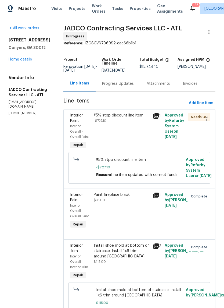
click at [130, 123] on div "#5% stpp discount line item -$727.10" at bounding box center [122, 118] width 56 height 11
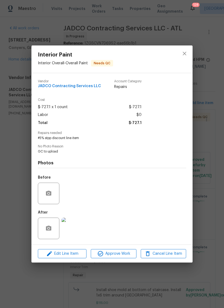
click at [130, 256] on span "Approve Work" at bounding box center [113, 253] width 42 height 7
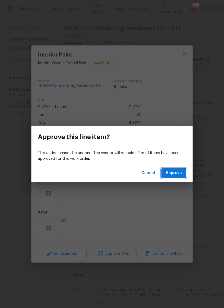
click at [176, 173] on span "Approve" at bounding box center [174, 173] width 16 height 7
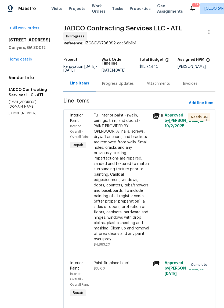
click at [129, 143] on div "Full Interior paint - (walls, ceilings, trim, and doors) - PAINT PROVIDED BY OP…" at bounding box center [122, 177] width 56 height 129
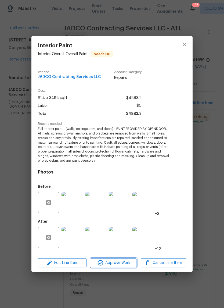
click at [125, 261] on span "Approve Work" at bounding box center [113, 262] width 42 height 7
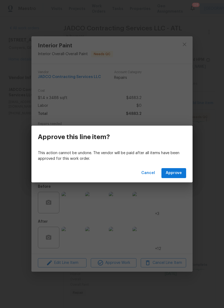
click at [178, 171] on span "Approve" at bounding box center [174, 173] width 16 height 7
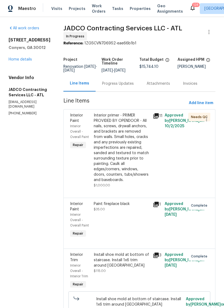
click at [135, 156] on div "Interior primer - PRIMER PROVIDED BY OPENDOOR - All nails, screws, drywall anch…" at bounding box center [122, 148] width 56 height 70
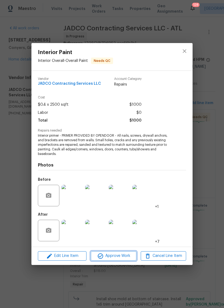
click at [128, 255] on span "Approve Work" at bounding box center [113, 255] width 42 height 7
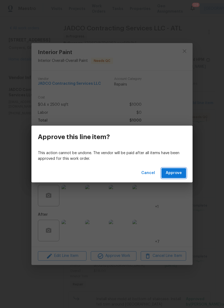
click at [181, 174] on span "Approve" at bounding box center [174, 173] width 16 height 7
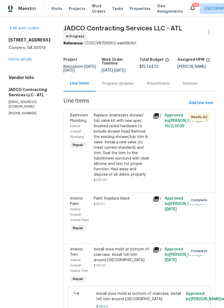
click at [135, 147] on div "Replace downstairs shower/ tub valve kit with new spec brushed nickel hardware …" at bounding box center [122, 145] width 56 height 65
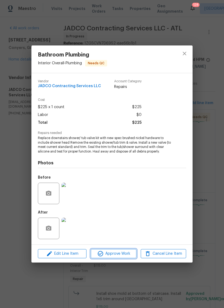
click at [131, 254] on span "Approve Work" at bounding box center [113, 253] width 42 height 7
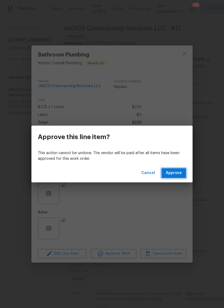
click at [177, 176] on span "Approve" at bounding box center [174, 173] width 16 height 7
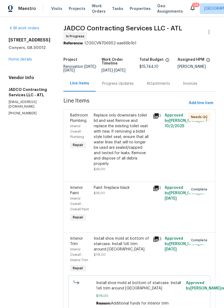
click at [140, 148] on div "Replace only downstairs toilet lid and seat Remove and replace the existing toi…" at bounding box center [122, 140] width 56 height 54
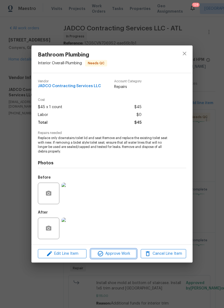
click at [127, 255] on span "Approve Work" at bounding box center [113, 253] width 42 height 7
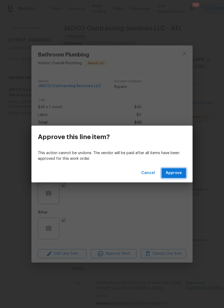
click at [175, 174] on span "Approve" at bounding box center [174, 173] width 16 height 7
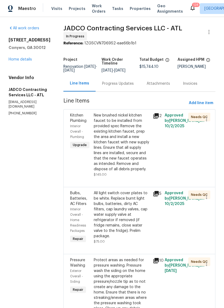
click at [130, 157] on div "New brushed nickel kitchen faucet to be installed from provided spec Remove the…" at bounding box center [122, 142] width 56 height 59
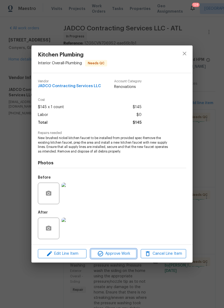
click at [126, 255] on span "Approve Work" at bounding box center [113, 253] width 42 height 7
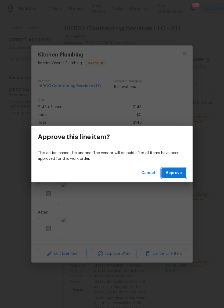
click at [178, 177] on button "Approve" at bounding box center [174, 173] width 25 height 10
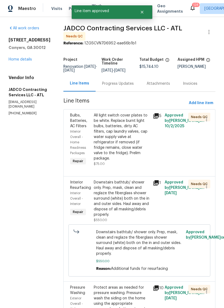
click at [136, 138] on div "All light switch cover plates to be white. Replace burnt light bulbs, batteries…" at bounding box center [122, 137] width 56 height 48
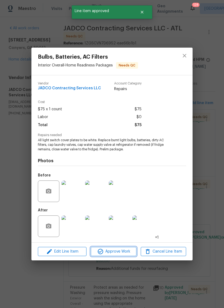
click at [125, 253] on span "Approve Work" at bounding box center [113, 251] width 42 height 7
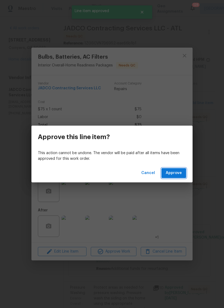
click at [175, 176] on span "Approve" at bounding box center [174, 173] width 16 height 7
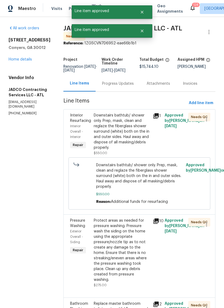
click at [137, 135] on div "Downstairs bathtub/ shower only. Prep, mask, clean and reglaze the fiberglass s…" at bounding box center [122, 132] width 56 height 38
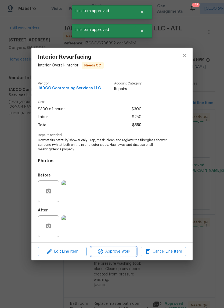
click at [131, 251] on span "Approve Work" at bounding box center [113, 251] width 42 height 7
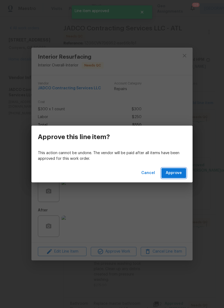
click at [175, 174] on span "Approve" at bounding box center [174, 173] width 16 height 7
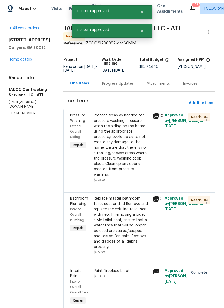
click at [136, 144] on div "Protect areas as needed for pressure washing. Pressure wash the siding on the h…" at bounding box center [122, 145] width 56 height 65
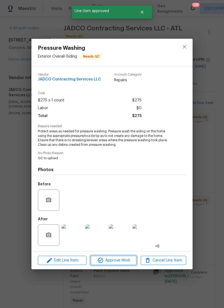
click at [128, 261] on span "Approve Work" at bounding box center [113, 260] width 42 height 7
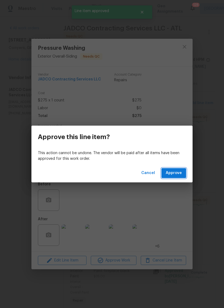
click at [176, 174] on span "Approve" at bounding box center [174, 173] width 16 height 7
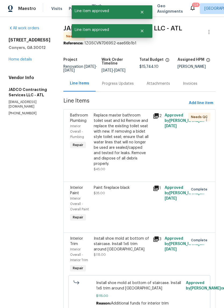
click at [133, 134] on div "Replace master bathroom toilet seat and lid Remove and replace the existing toi…" at bounding box center [122, 140] width 56 height 54
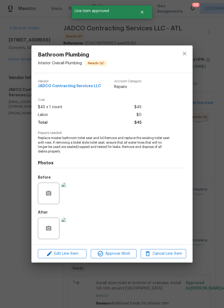
click at [126, 254] on span "Approve Work" at bounding box center [113, 253] width 42 height 7
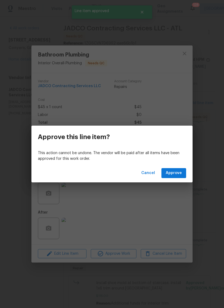
click at [174, 171] on span "Approve" at bounding box center [174, 173] width 16 height 7
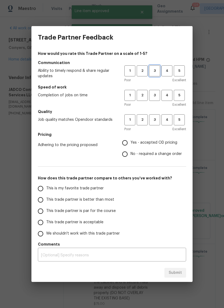
click at [156, 74] on button "3" at bounding box center [154, 70] width 11 height 11
click at [156, 97] on span "3" at bounding box center [155, 95] width 10 height 6
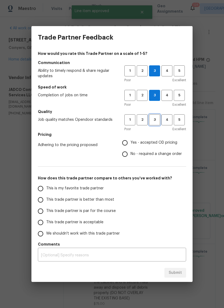
click at [158, 120] on span "3" at bounding box center [155, 120] width 10 height 6
click at [161, 144] on span "Yes - accepted OD pricing" at bounding box center [154, 143] width 47 height 6
click at [131, 144] on input "Yes - accepted OD pricing" at bounding box center [124, 142] width 11 height 11
radio input "true"
click at [96, 186] on span "This is my favorite trade partner" at bounding box center [75, 188] width 58 height 6
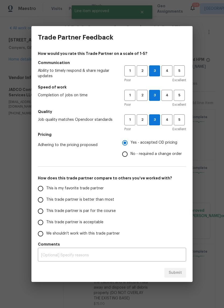
click at [46, 186] on input "This is my favorite trade partner" at bounding box center [40, 188] width 11 height 11
click at [181, 271] on span "Submit" at bounding box center [175, 272] width 13 height 7
radio input "true"
